Goal: Information Seeking & Learning: Learn about a topic

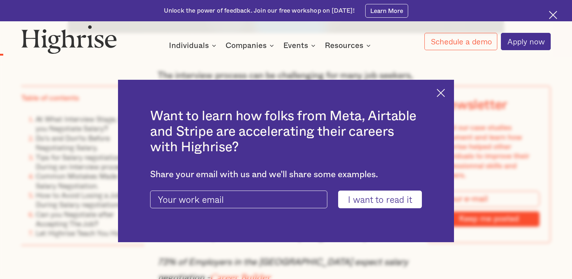
scroll to position [653, 0]
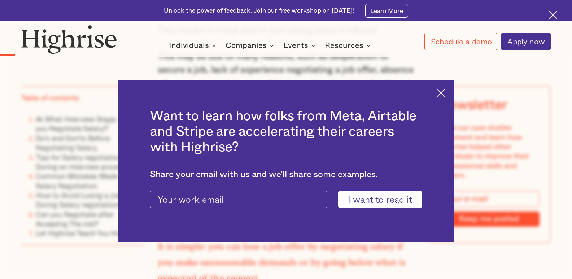
click at [445, 94] on img at bounding box center [441, 93] width 8 height 8
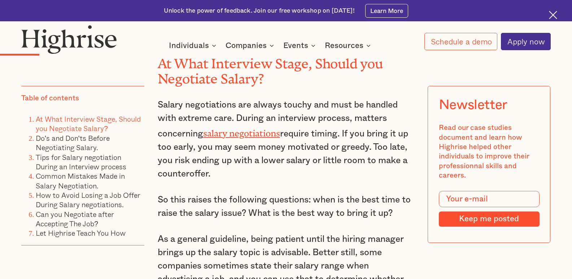
scroll to position [955, 0]
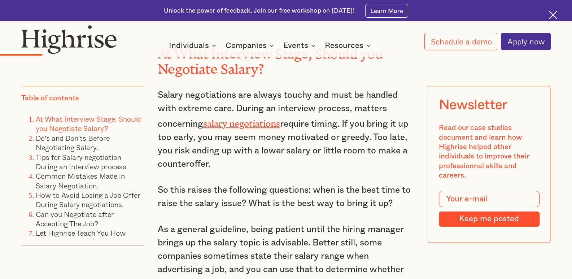
drag, startPoint x: 157, startPoint y: 108, endPoint x: 319, endPoint y: 177, distance: 175.7
click at [319, 171] on p "Salary negotiations are always touchy and must be handled with extreme care. Du…" at bounding box center [286, 129] width 257 height 82
drag, startPoint x: 159, startPoint y: 132, endPoint x: 161, endPoint y: 129, distance: 4.0
click at [159, 132] on p "Salary negotiations are always touchy and must be handled with extreme care. Du…" at bounding box center [286, 129] width 257 height 82
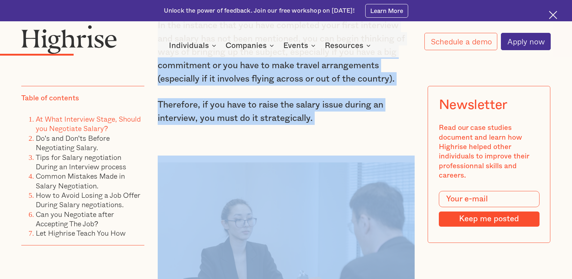
scroll to position [1365, 0]
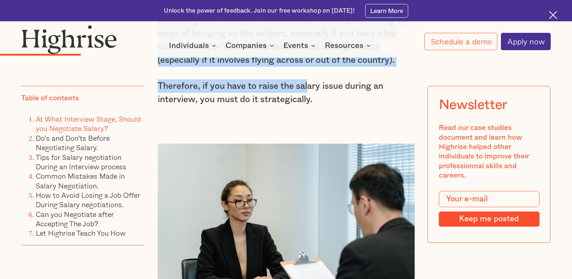
drag, startPoint x: 159, startPoint y: 108, endPoint x: 432, endPoint y: 77, distance: 274.7
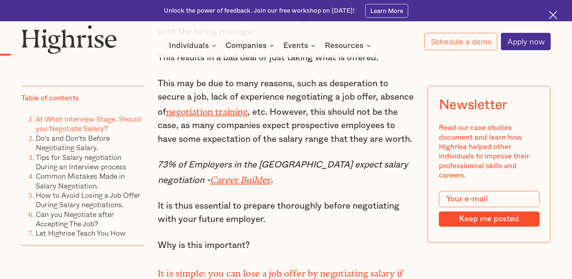
scroll to position [636, 0]
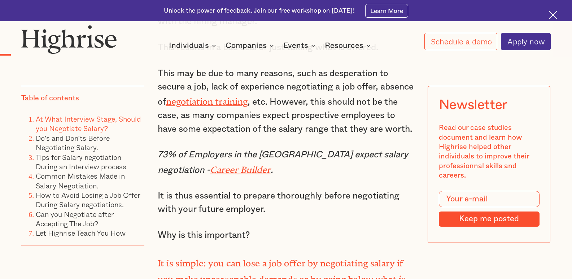
click at [253, 170] on em "Career Builder" at bounding box center [240, 168] width 61 height 6
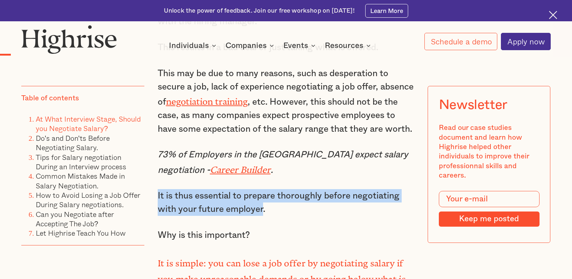
drag, startPoint x: 264, startPoint y: 230, endPoint x: 163, endPoint y: 212, distance: 102.4
copy p "It is thus essential to prepare thoroughly before negotiating with your future …"
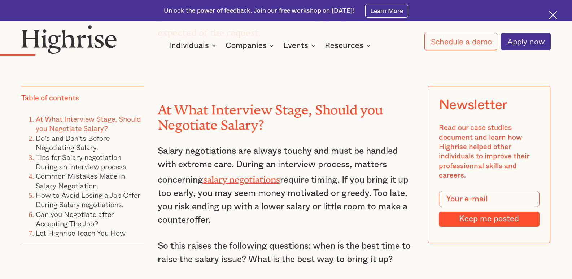
scroll to position [929, 0]
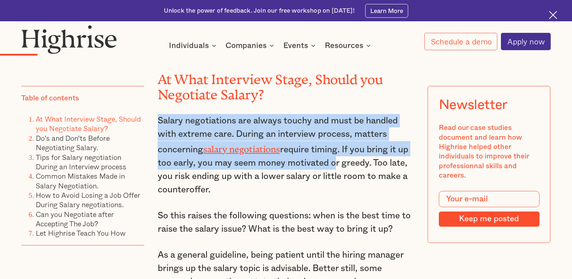
drag, startPoint x: 158, startPoint y: 133, endPoint x: 346, endPoint y: 171, distance: 191.9
click at [347, 169] on p "Salary negotiations are always touchy and must be handled with extreme care. Du…" at bounding box center [286, 155] width 257 height 82
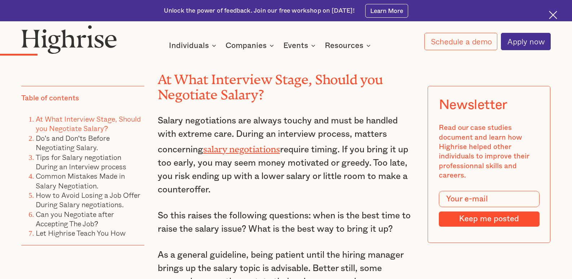
click at [315, 190] on p "Salary negotiations are always touchy and must be handled with extreme care. Du…" at bounding box center [286, 155] width 257 height 82
drag, startPoint x: 343, startPoint y: 164, endPoint x: 316, endPoint y: 158, distance: 27.3
click at [316, 158] on p "Salary negotiations are always touchy and must be handled with extreme care. Du…" at bounding box center [286, 155] width 257 height 82
drag, startPoint x: 293, startPoint y: 200, endPoint x: 216, endPoint y: 165, distance: 84.9
click at [293, 196] on p "Salary negotiations are always touchy and must be handled with extreme care. Du…" at bounding box center [286, 155] width 257 height 82
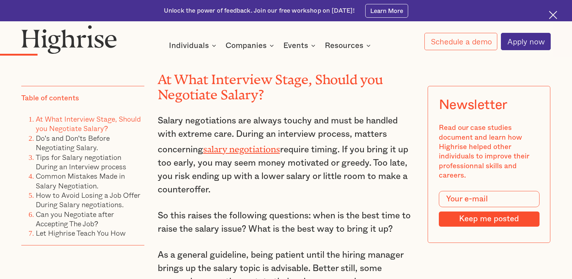
click at [158, 135] on p "Salary negotiations are always touchy and must be handled with extreme care. Du…" at bounding box center [286, 155] width 257 height 82
drag, startPoint x: 157, startPoint y: 135, endPoint x: 397, endPoint y: 198, distance: 248.3
click at [397, 196] on p "Salary negotiations are always touchy and must be handled with extreme care. Du…" at bounding box center [286, 155] width 257 height 82
click at [310, 196] on p "Salary negotiations are always touchy and must be handled with extreme care. Du…" at bounding box center [286, 155] width 257 height 82
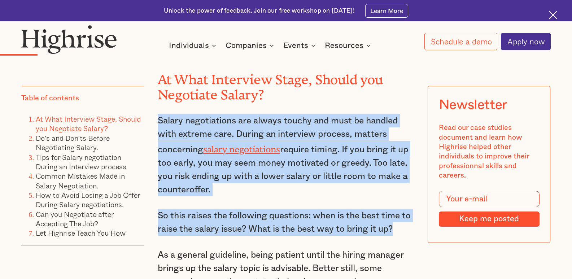
drag, startPoint x: 158, startPoint y: 133, endPoint x: 397, endPoint y: 241, distance: 262.5
copy div "Salary negotiations are always touchy and must be handled with extreme care. Du…"
click at [250, 150] on link "salary negotiations" at bounding box center [241, 147] width 77 height 6
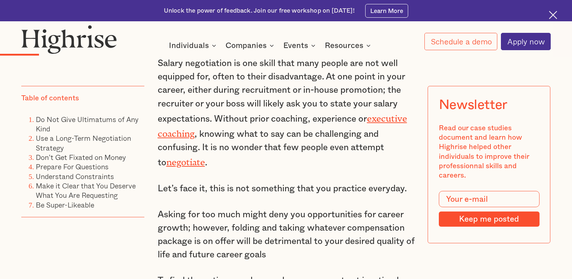
scroll to position [519, 0]
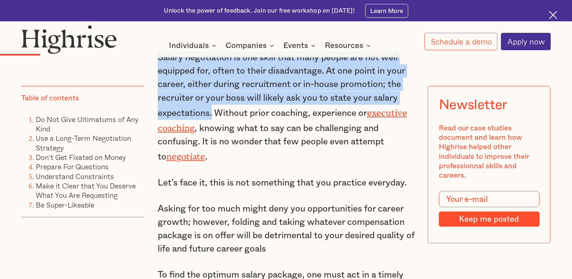
drag, startPoint x: 157, startPoint y: 61, endPoint x: 213, endPoint y: 116, distance: 78.4
click at [213, 116] on p "Salary negotiation is one skill that many people are not well equipped for, oft…" at bounding box center [286, 107] width 257 height 113
copy p "Salary negotiation is one skill that many people are not well equipped for, oft…"
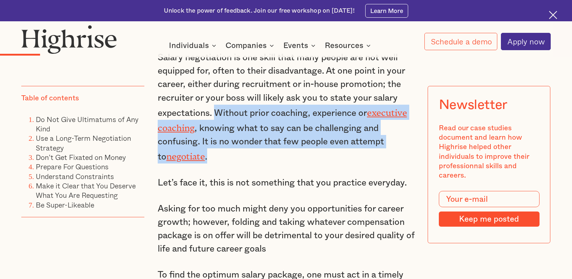
drag, startPoint x: 215, startPoint y: 116, endPoint x: 365, endPoint y: 155, distance: 155.0
click at [365, 155] on p "Salary negotiation is one skill that many people are not well equipped for, oft…" at bounding box center [286, 107] width 257 height 113
copy p "Without prior coaching, experience or executive coaching , knowing what to say …"
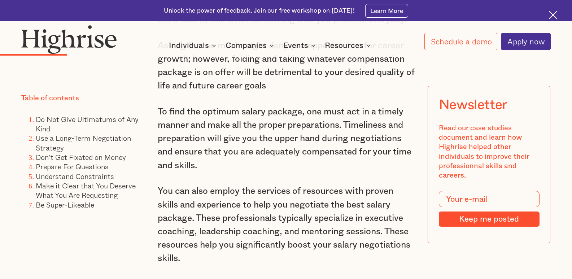
scroll to position [688, 0]
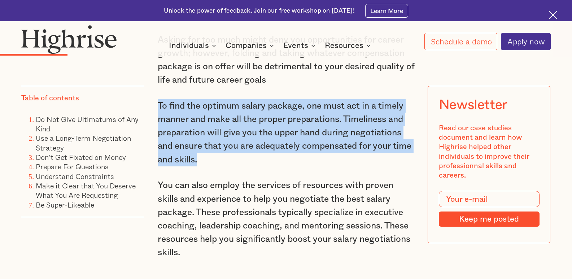
drag, startPoint x: 198, startPoint y: 161, endPoint x: 157, endPoint y: 105, distance: 69.0
click at [158, 105] on p "To find the optimum salary package, one must act in a timely manner and make al…" at bounding box center [286, 132] width 257 height 67
copy p "To find the optimum salary package, one must act in a timely manner and make al…"
